Goal: Register for event/course

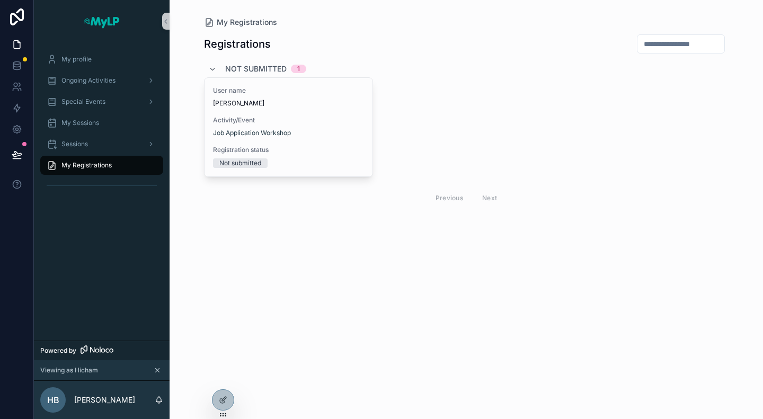
click at [362, 260] on div "My Registrations Registrations Not submitted 1 User name [PERSON_NAME] Activity…" at bounding box center [466, 209] width 593 height 419
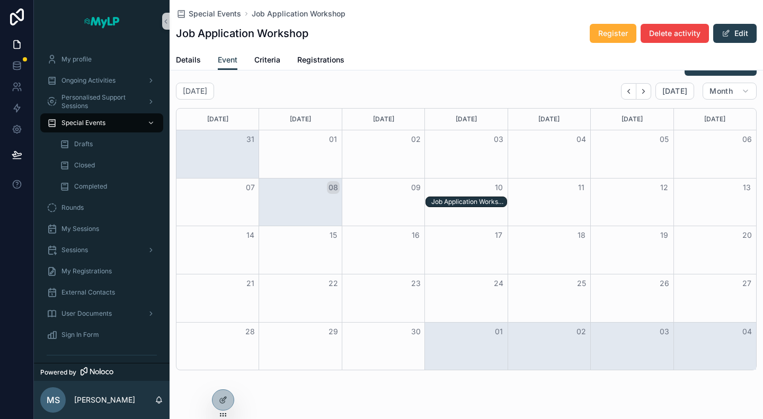
scroll to position [311, 0]
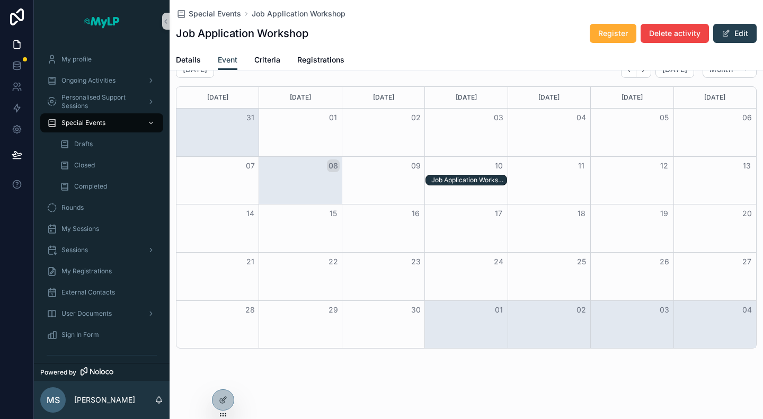
click at [466, 177] on div "Job Application Workshop - [DATE] 04:30pm" at bounding box center [468, 180] width 75 height 8
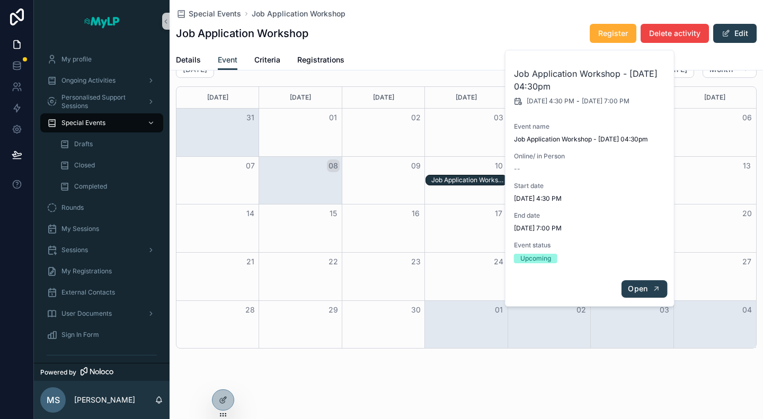
click at [634, 289] on span "Open" at bounding box center [638, 289] width 20 height 10
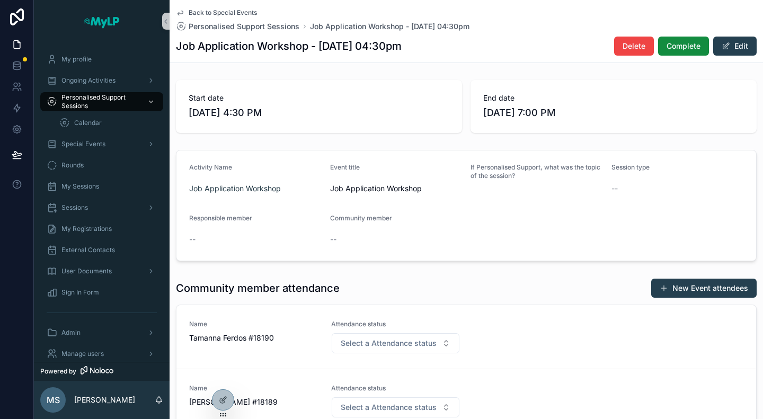
drag, startPoint x: 201, startPoint y: 14, endPoint x: 161, endPoint y: 5, distance: 40.6
click at [201, 14] on span "Back to Special Events" at bounding box center [223, 12] width 68 height 8
